Goal: Task Accomplishment & Management: Use online tool/utility

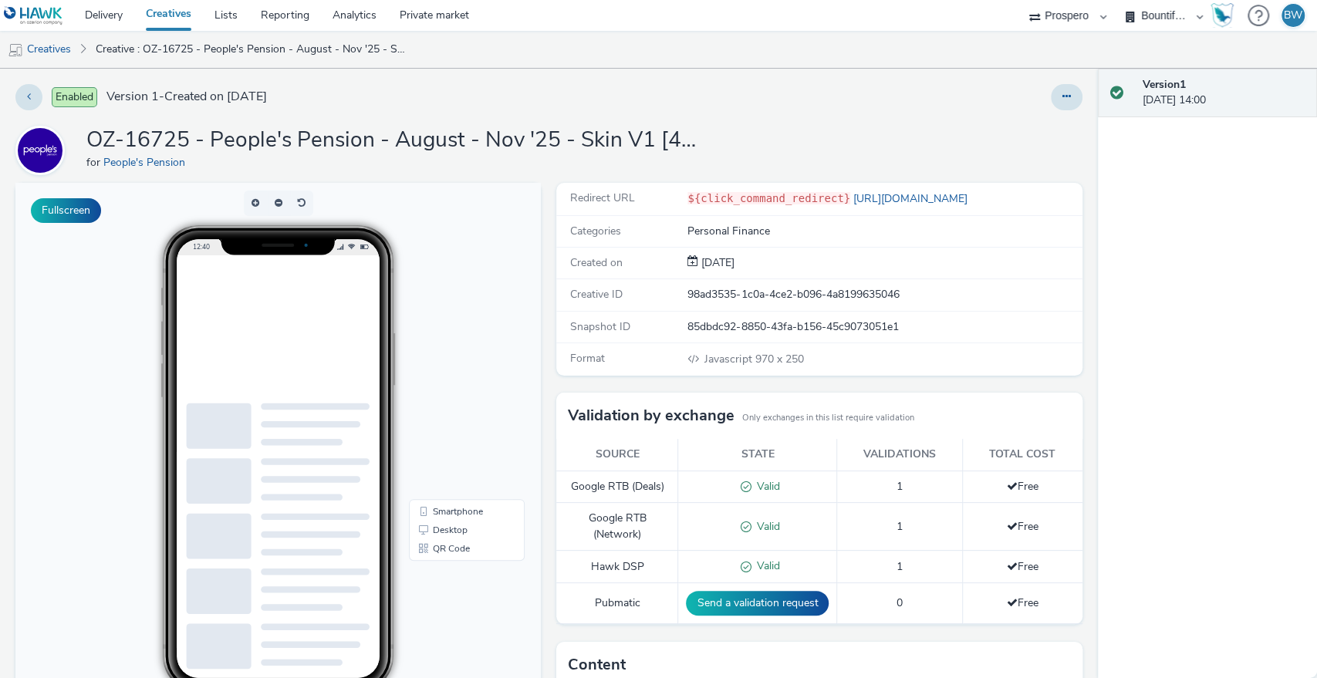
click at [548, 338] on div "Redirect URL ${click_command_redirect} [URL][DOMAIN_NAME] Categories Personal F…" at bounding box center [814, 560] width 533 height 754
click at [540, 338] on div "Fullscreen" at bounding box center [281, 560] width 533 height 754
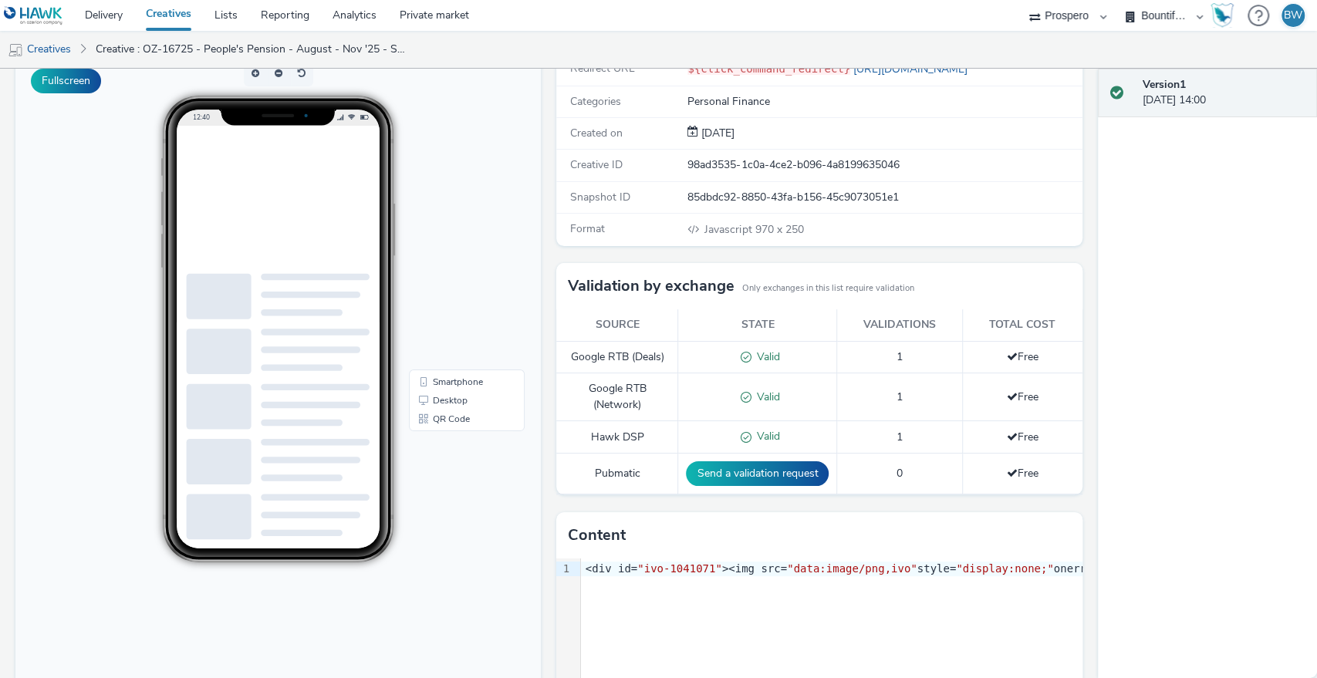
scroll to position [129, 0]
click at [540, 338] on div "Fullscreen" at bounding box center [281, 431] width 533 height 754
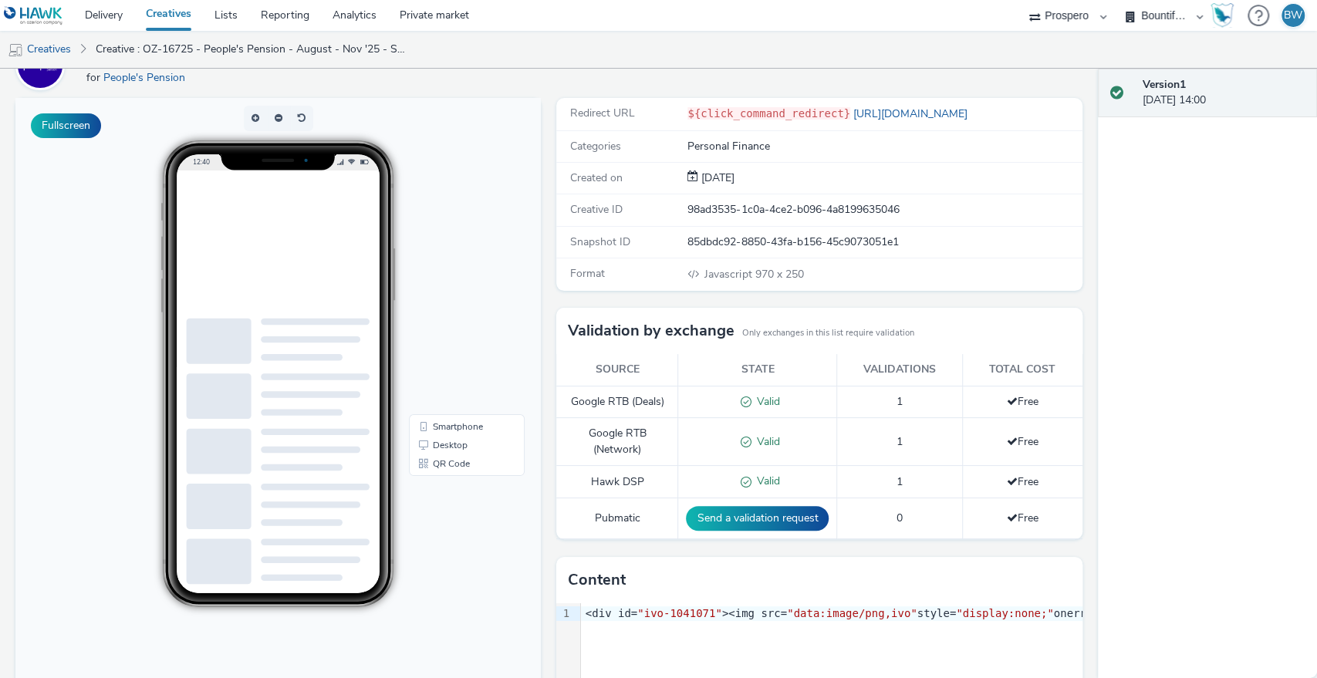
scroll to position [84, 0]
click at [540, 258] on div "Fullscreen" at bounding box center [281, 476] width 533 height 754
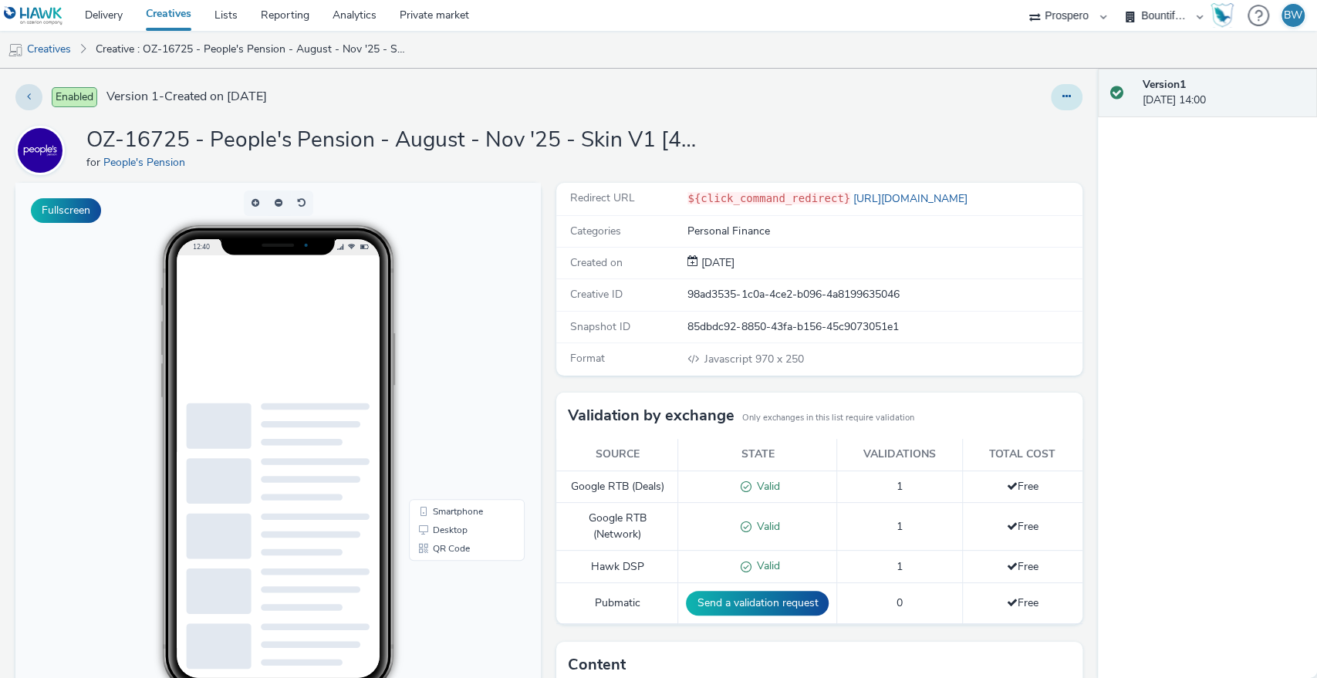
click at [1051, 106] on button at bounding box center [1067, 97] width 32 height 26
click at [1004, 131] on link "Edit" at bounding box center [1025, 128] width 116 height 31
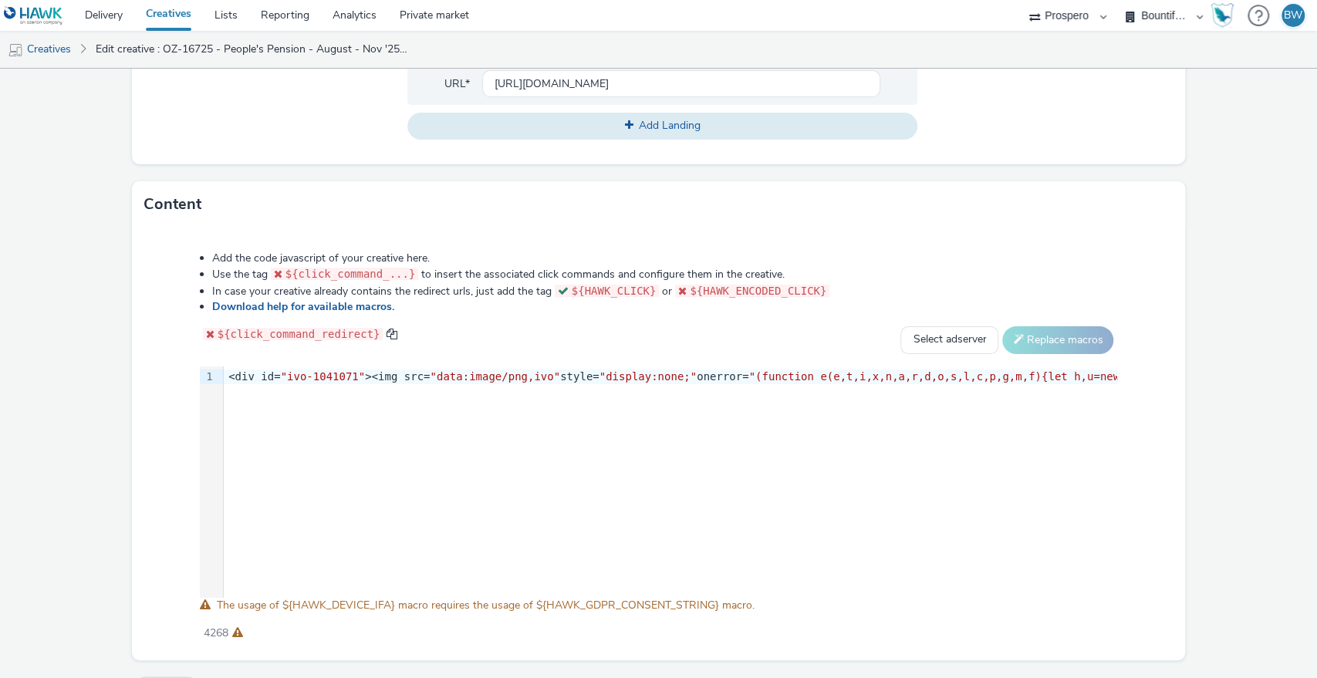
scroll to position [643, 0]
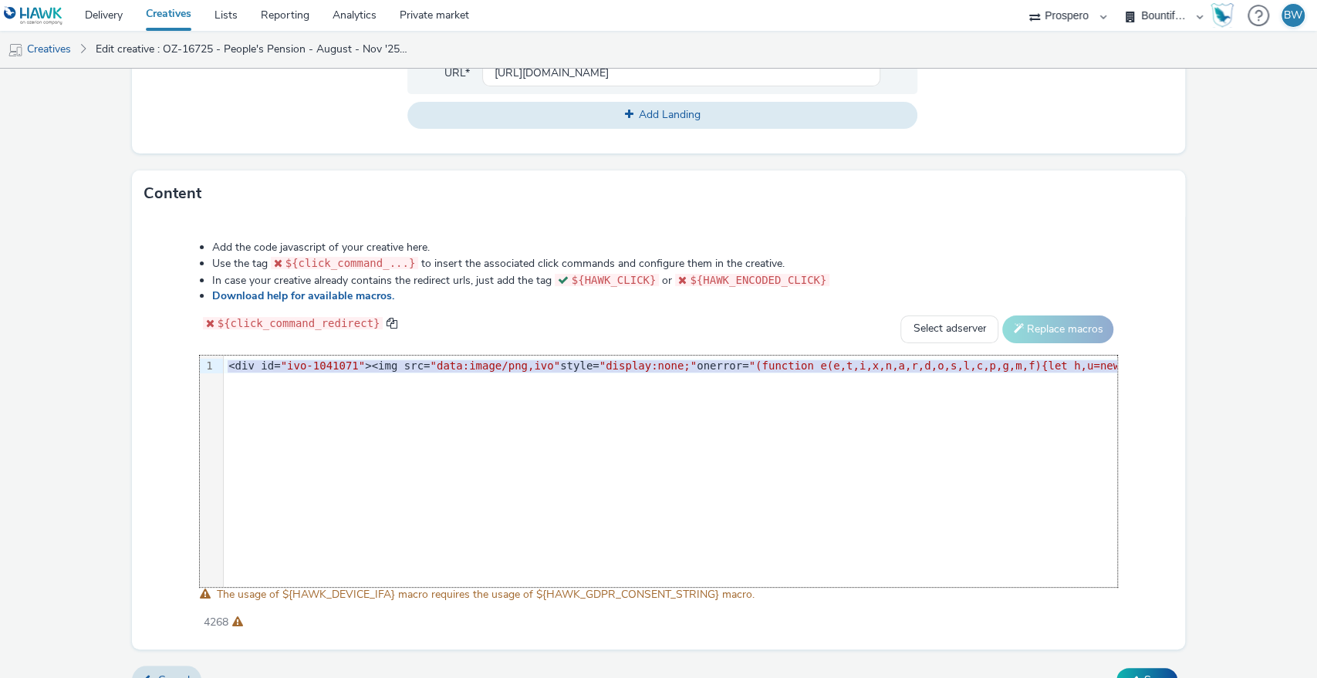
click at [692, 432] on div "9 1 › <div id= "ivo-1041071" ><img src= "data:image/png,ivo" style= "display:no…" at bounding box center [659, 471] width 918 height 231
click at [674, 350] on div "Add the code javascript of your creative here. Use the tag ${click_command_...}…" at bounding box center [658, 427] width 1029 height 396
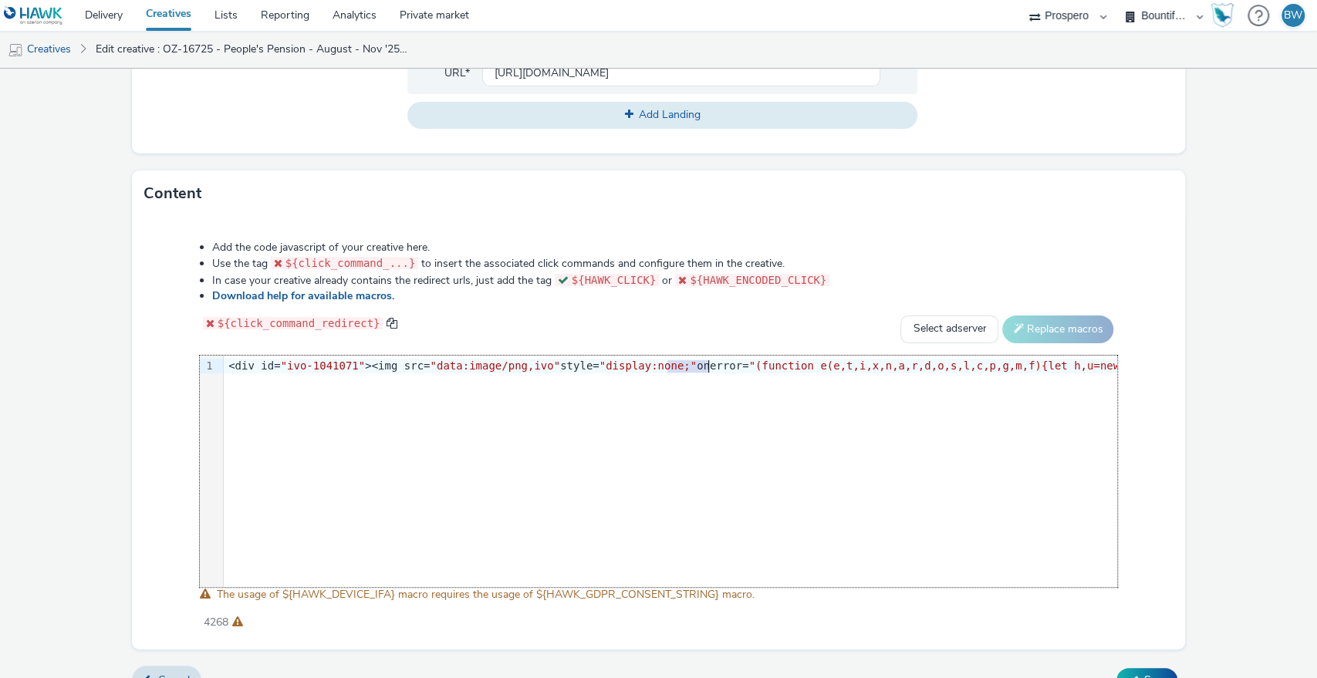
copy div "<div id= "ivo-1041071" ><img src= "data:image/png,ivo" style= "display:none;" o…"
click at [92, 427] on form "Edit creative General Advertiser * People's Pension Name * OZ-16725 - People's …" at bounding box center [658, 65] width 1317 height 1281
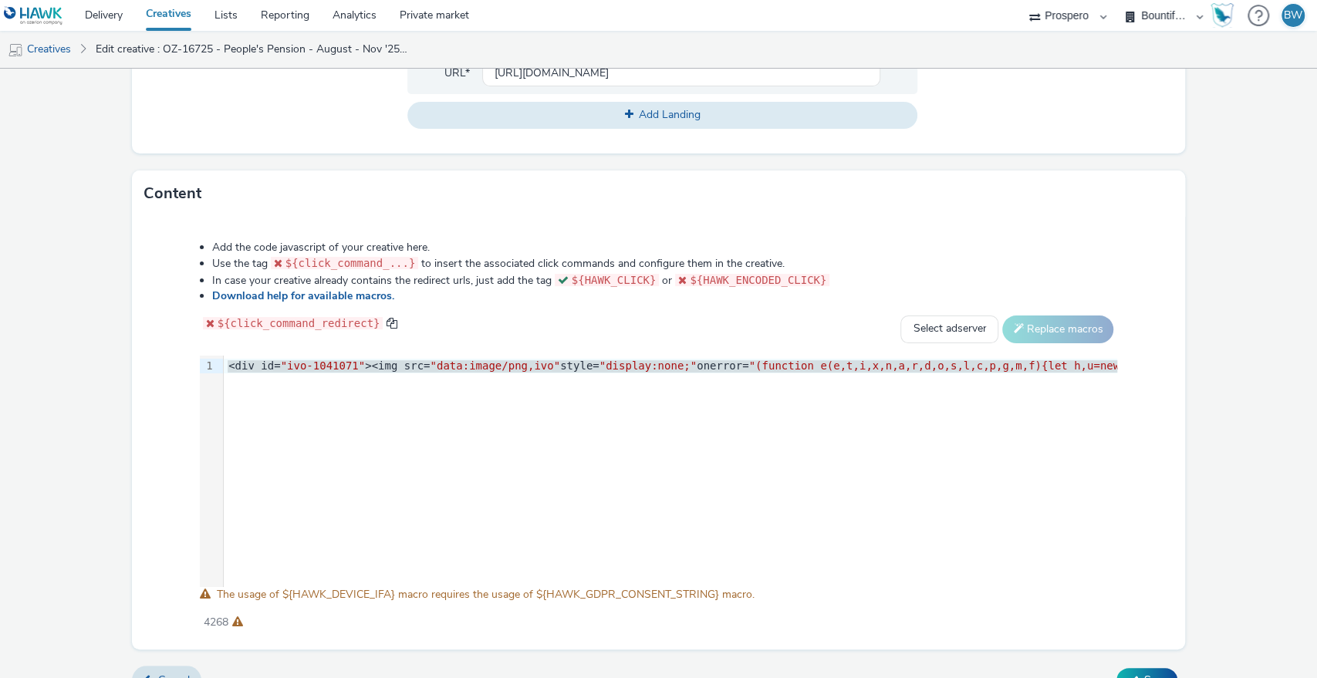
scroll to position [670, 0]
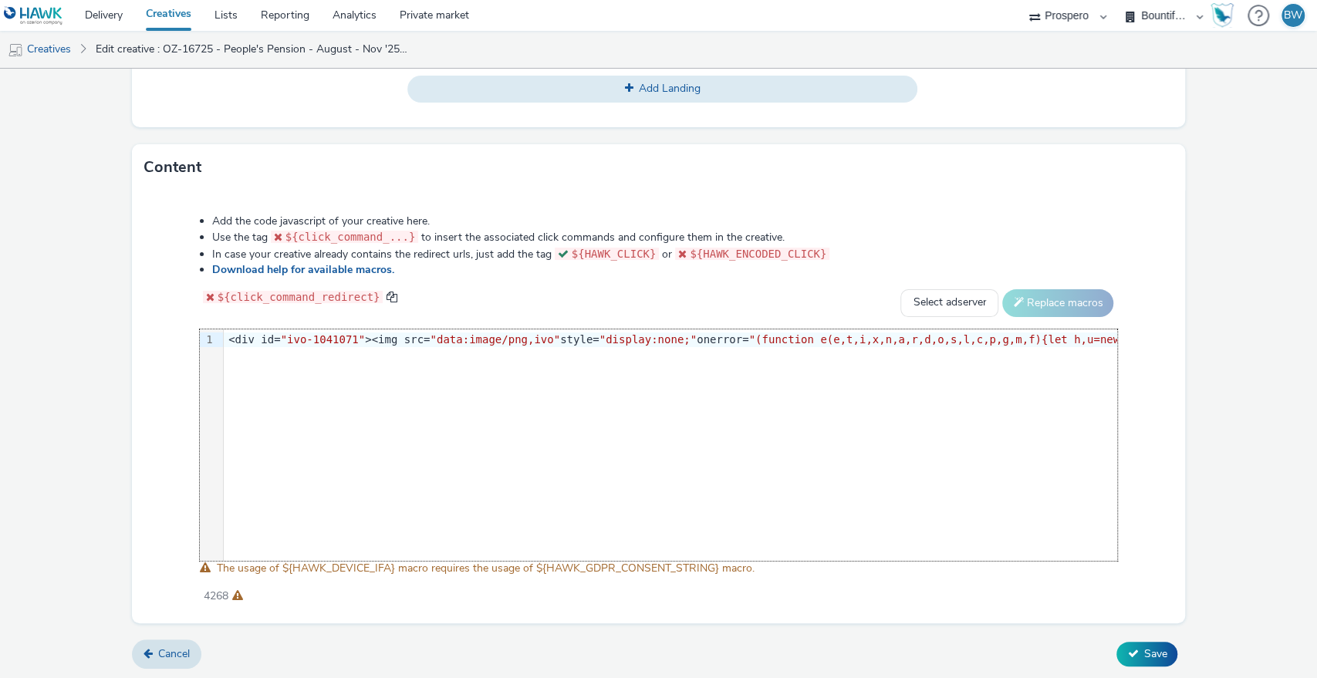
click at [1228, 360] on form "Edit creative General Advertiser * People's Pension Name * OZ-16725 - People's …" at bounding box center [658, 39] width 1317 height 1281
click at [1219, 319] on form "Edit creative General Advertiser * People's Pension Name * OZ-16725 - People's …" at bounding box center [658, 39] width 1317 height 1281
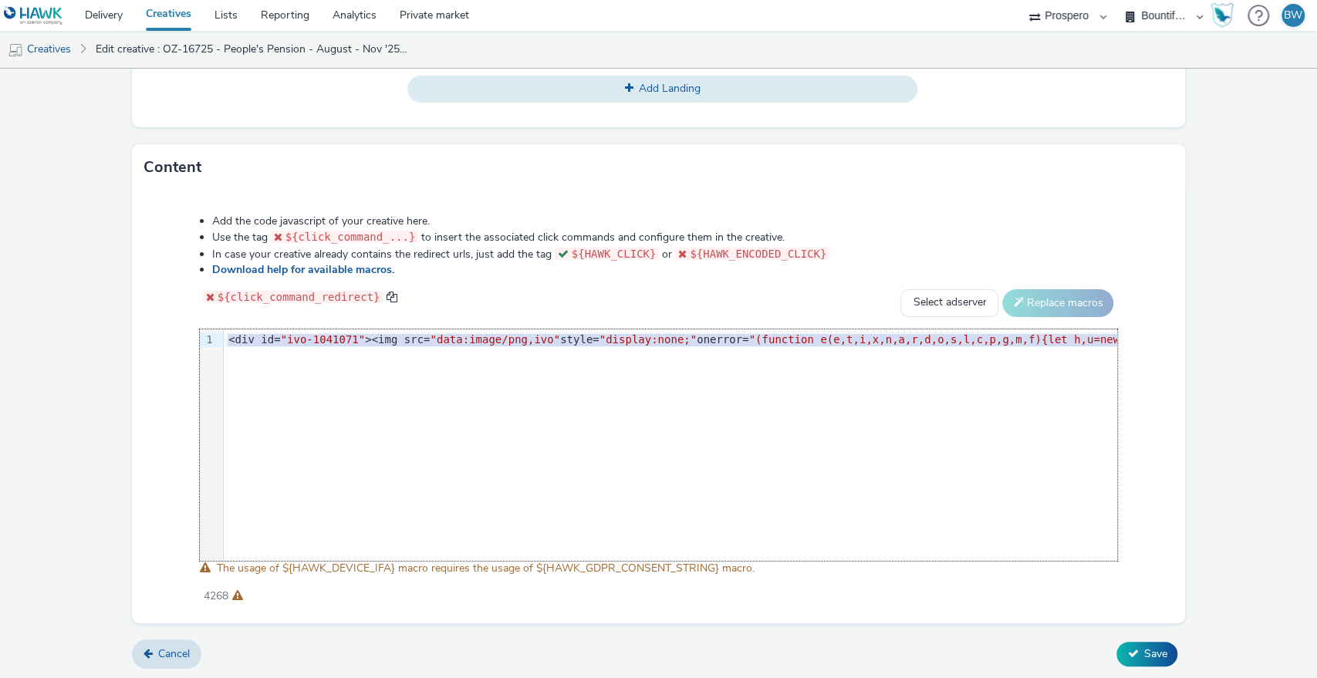
click at [755, 151] on div "Content" at bounding box center [659, 167] width 1054 height 46
click at [1194, 177] on form "Edit creative General Advertiser * People's Pension Name * OZ-16725 - People's …" at bounding box center [658, 39] width 1317 height 1281
